Goal: Information Seeking & Learning: Learn about a topic

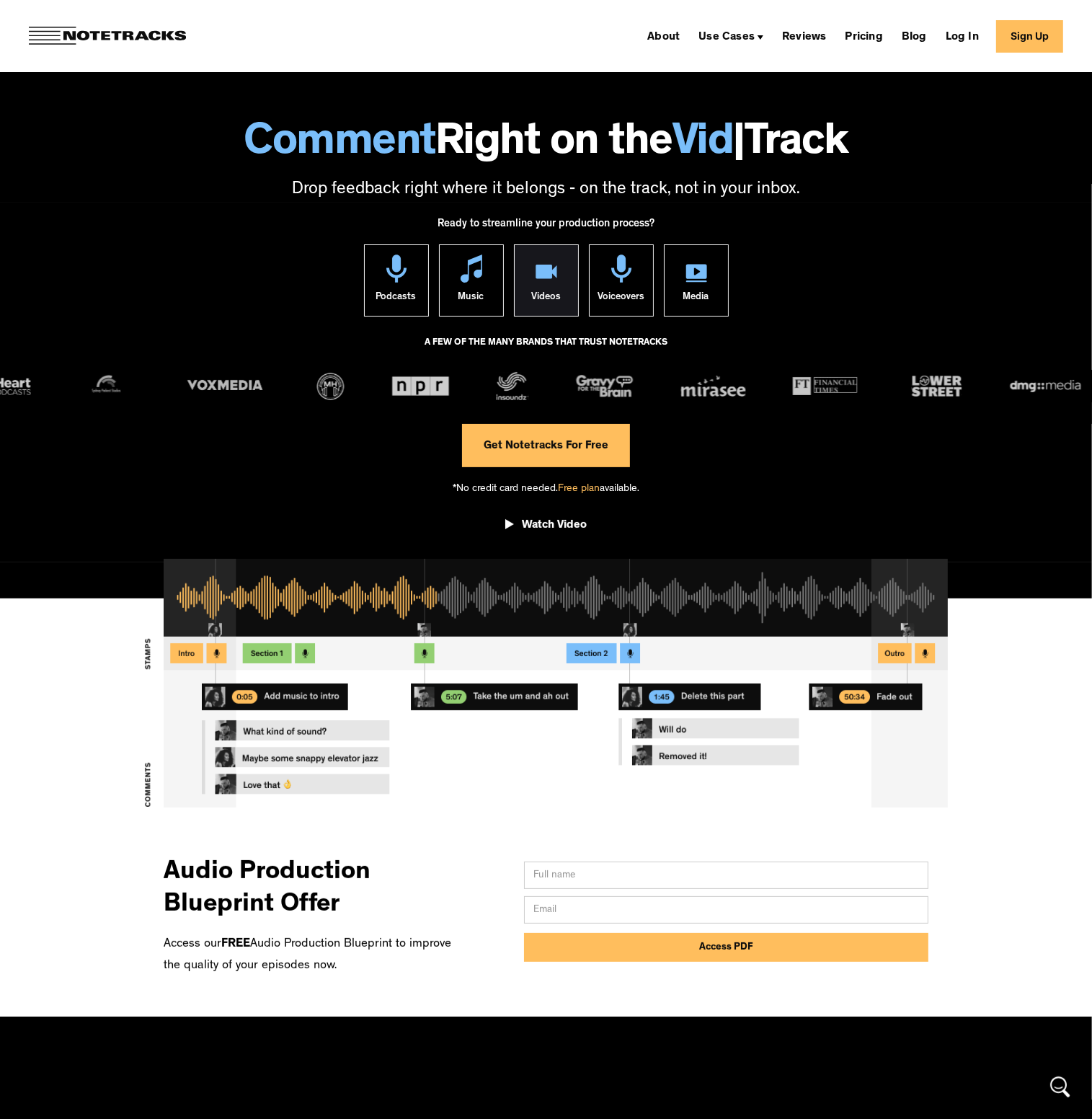
click at [553, 291] on div "Videos" at bounding box center [546, 299] width 30 height 33
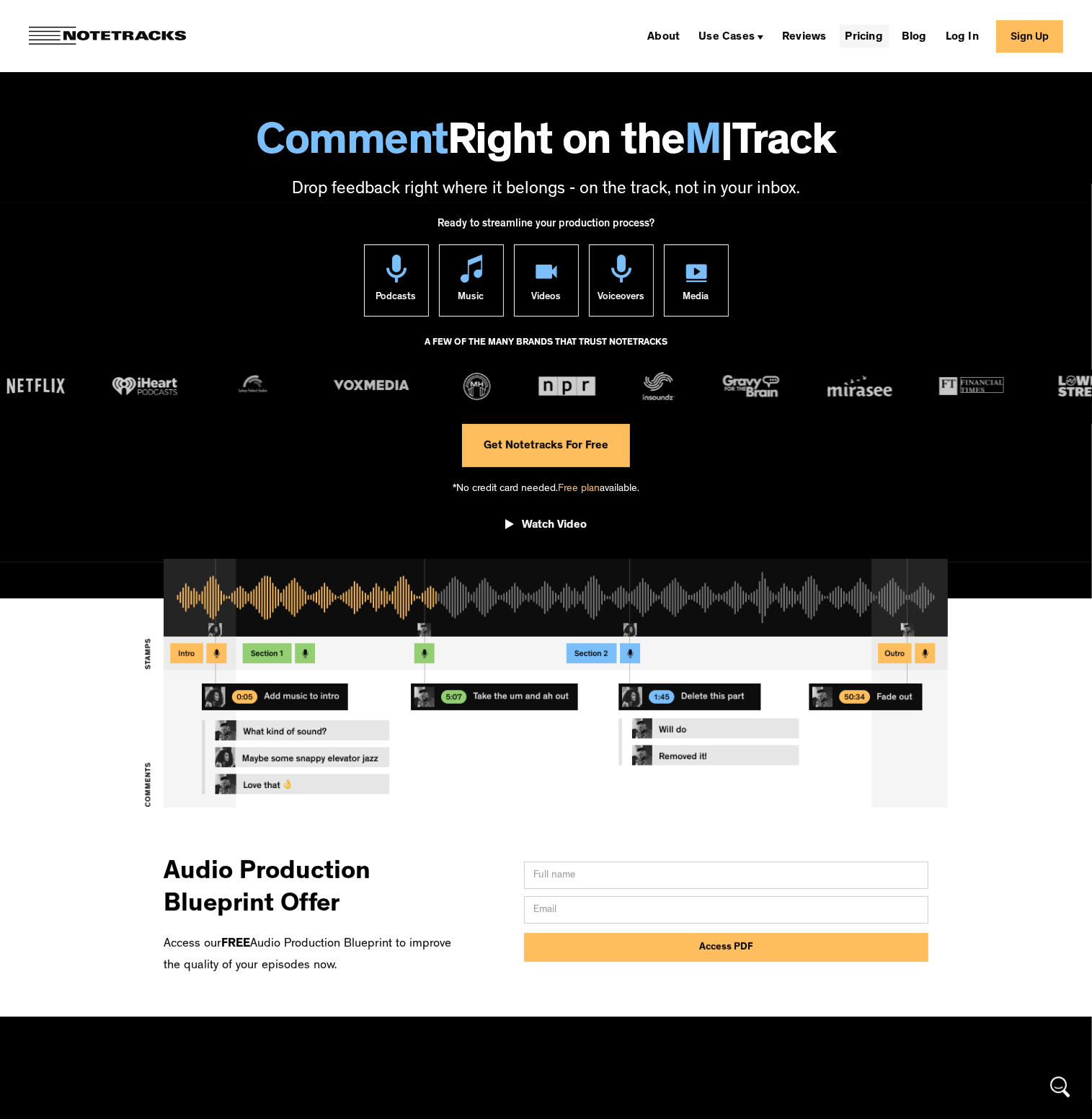
click at [868, 32] on link "Pricing" at bounding box center [864, 36] width 49 height 23
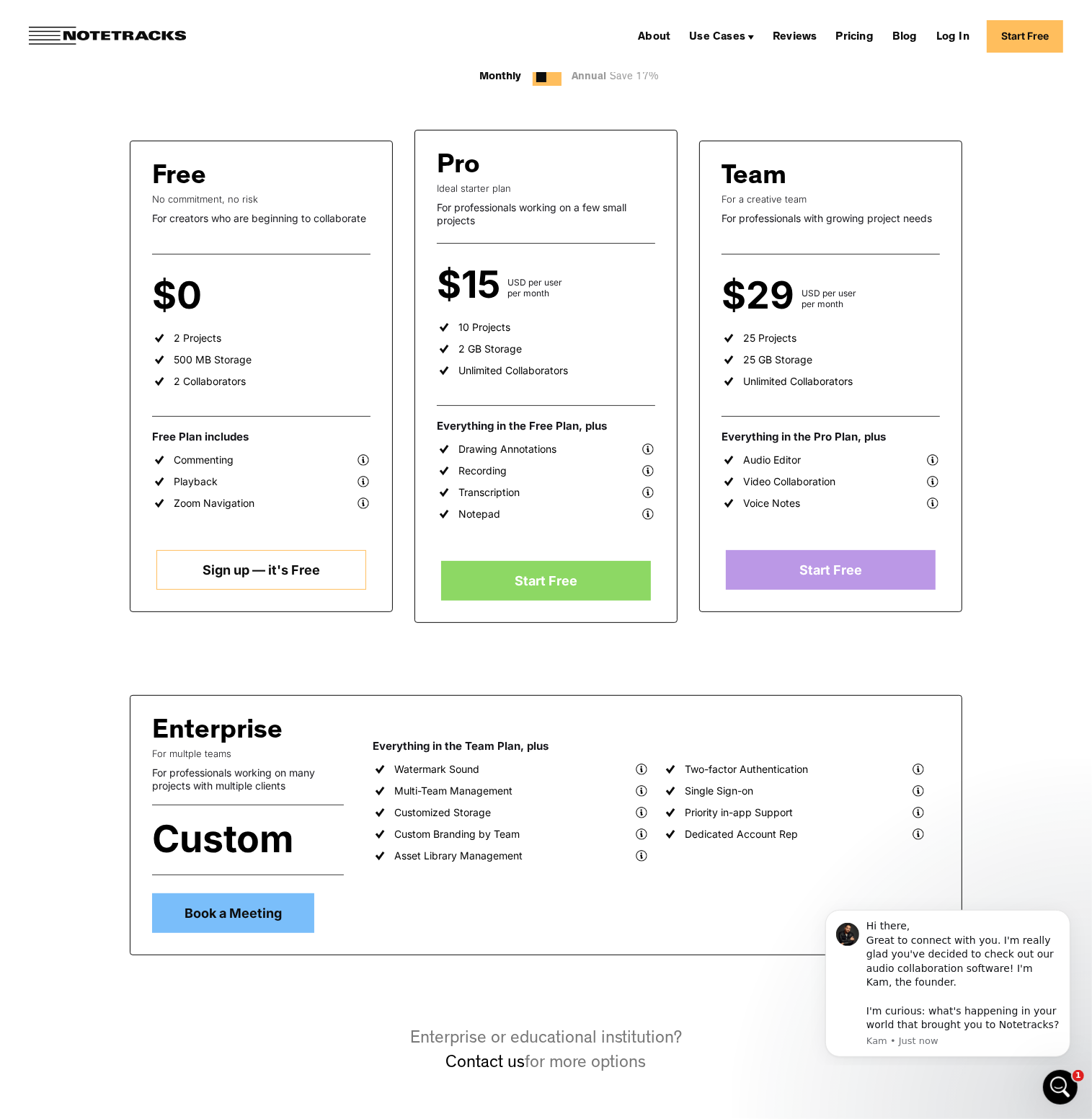
scroll to position [216, 0]
